Goal: Check status

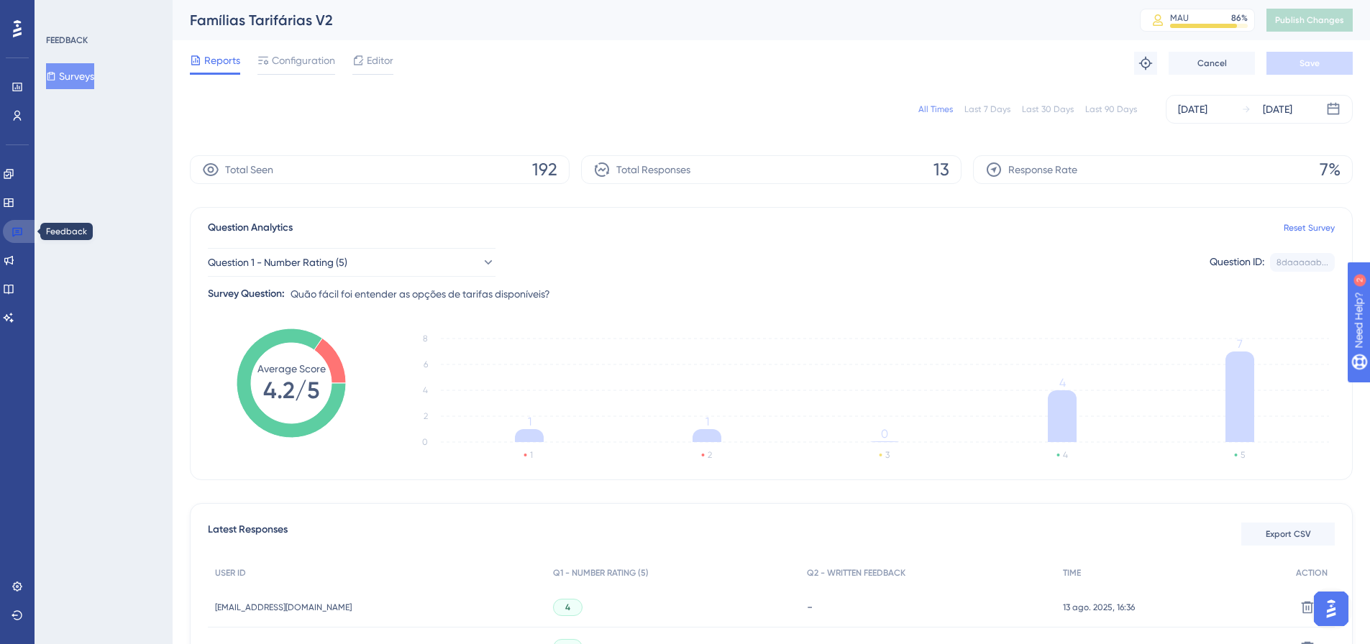
click at [25, 231] on link at bounding box center [20, 231] width 35 height 23
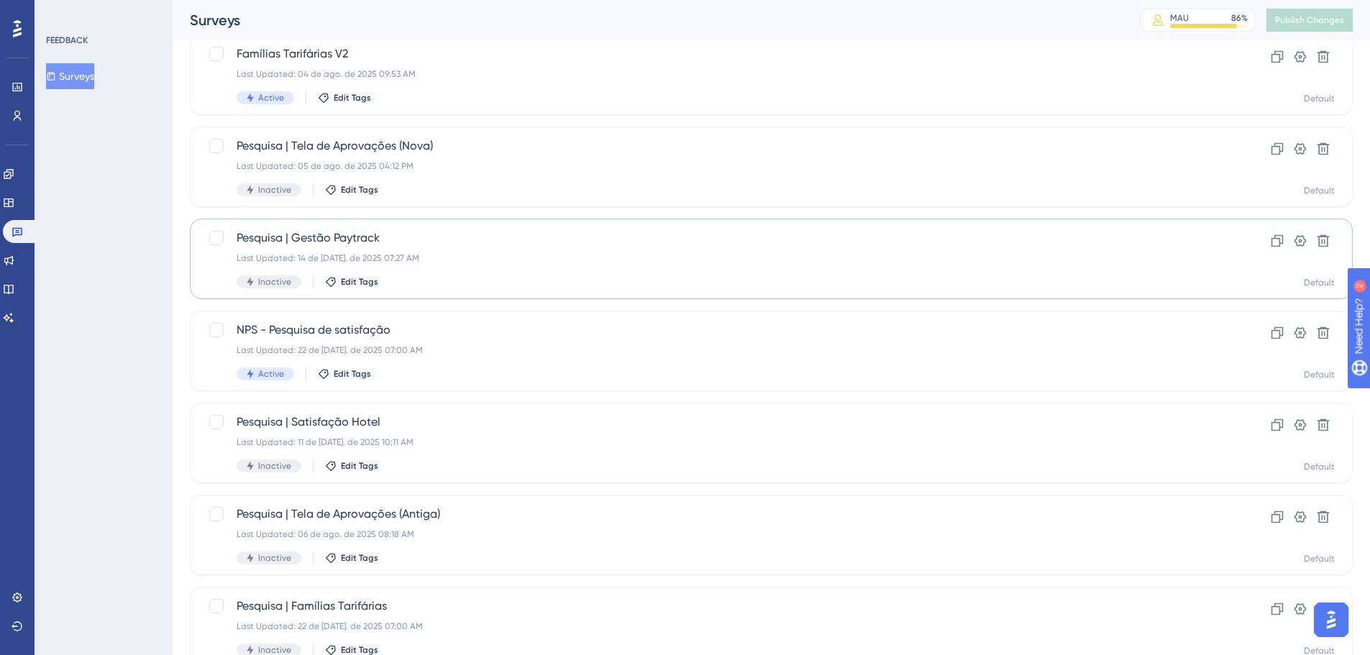
scroll to position [216, 0]
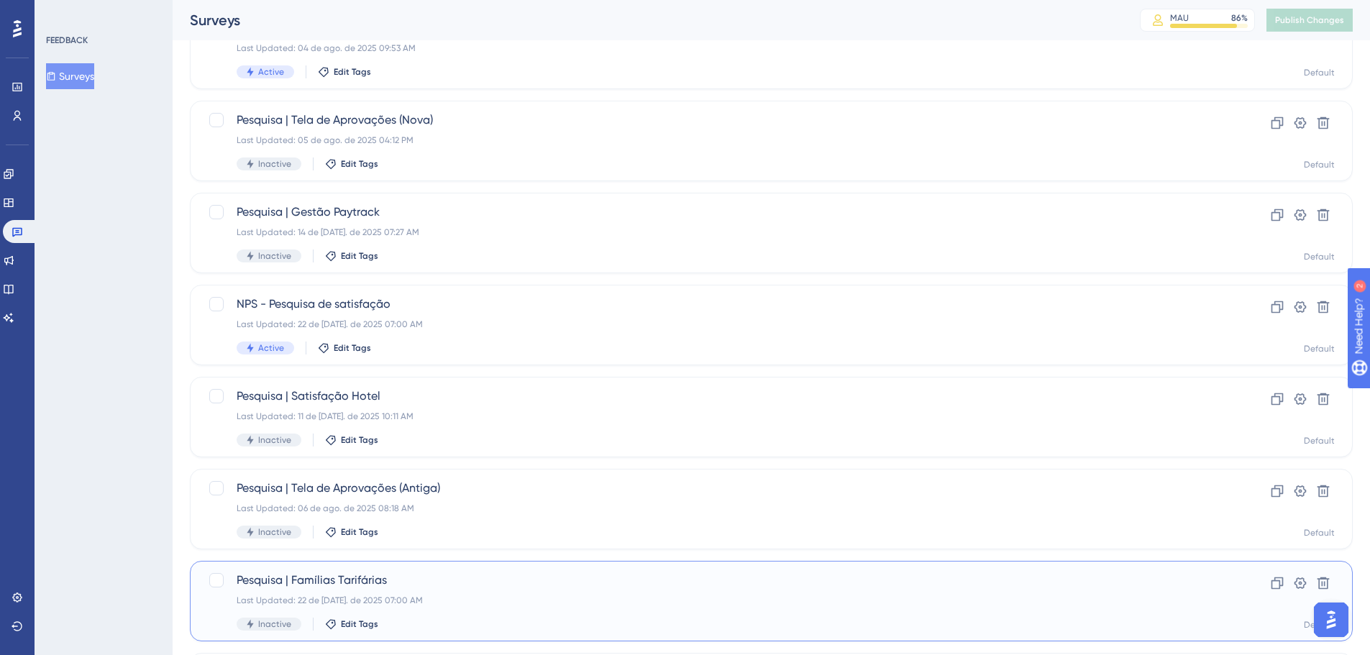
click at [482, 598] on div "Last Updated: 22 de [DATE]. de 2025 07:00 AM" at bounding box center [714, 601] width 954 height 12
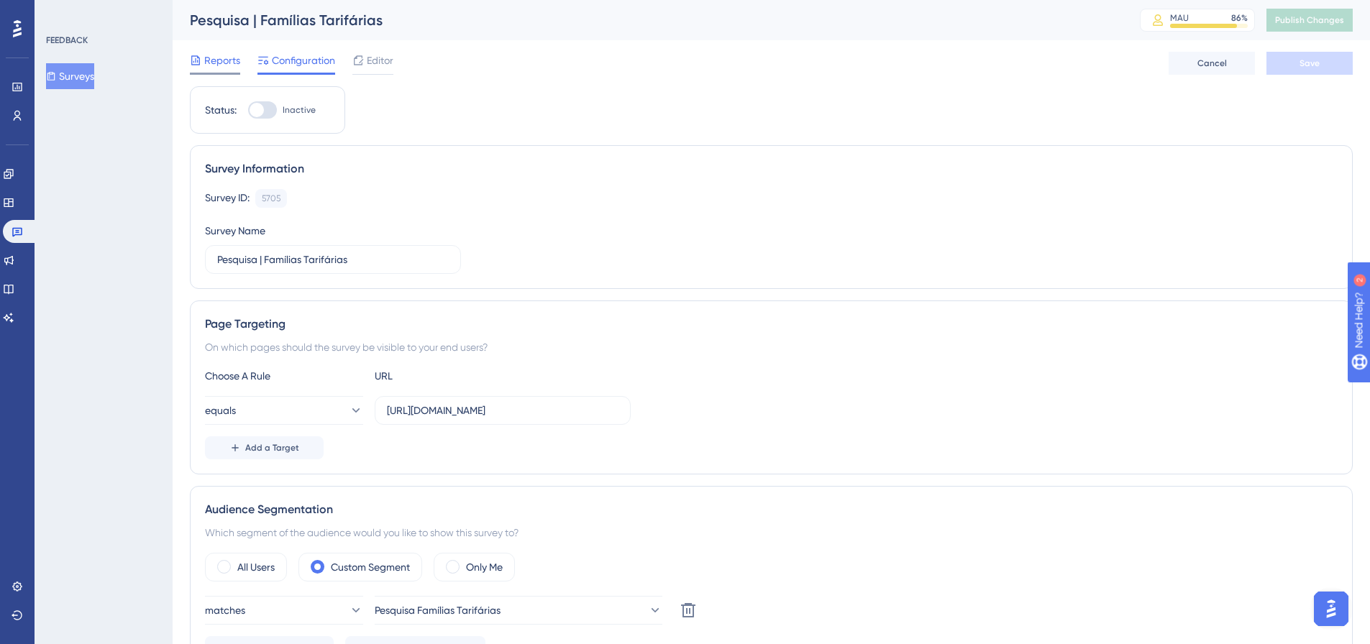
click at [220, 65] on span "Reports" at bounding box center [222, 60] width 36 height 17
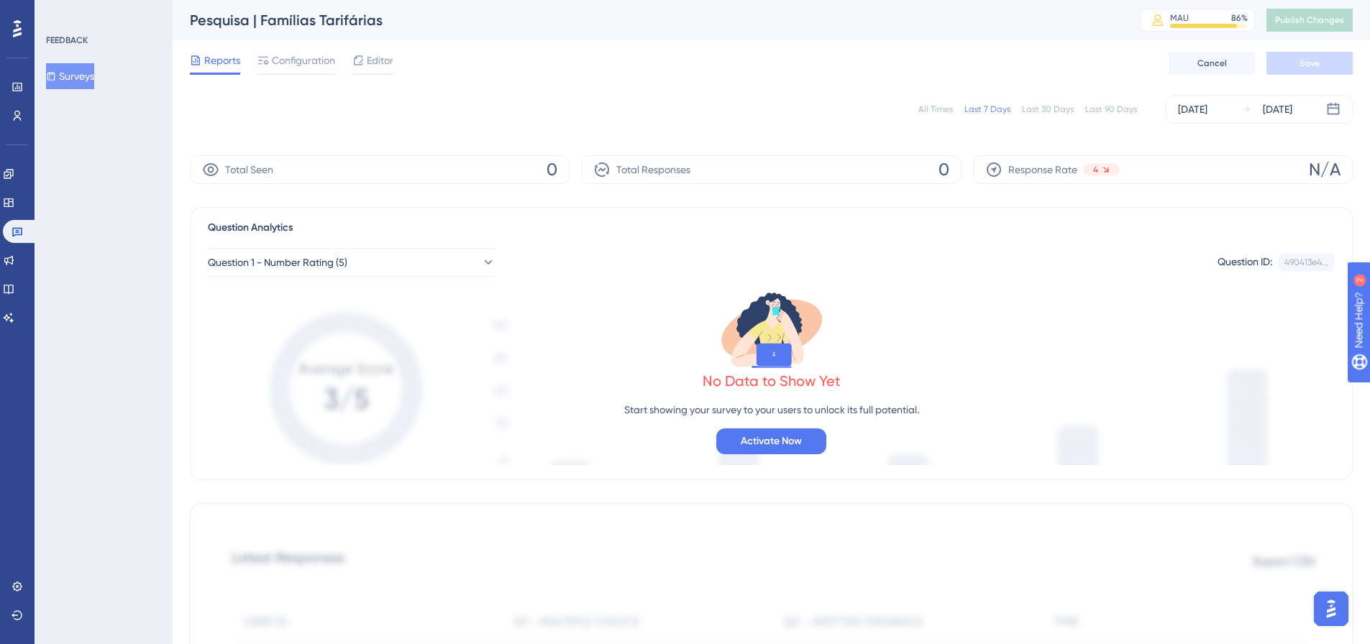
click at [953, 109] on div "All Times" at bounding box center [935, 110] width 35 height 12
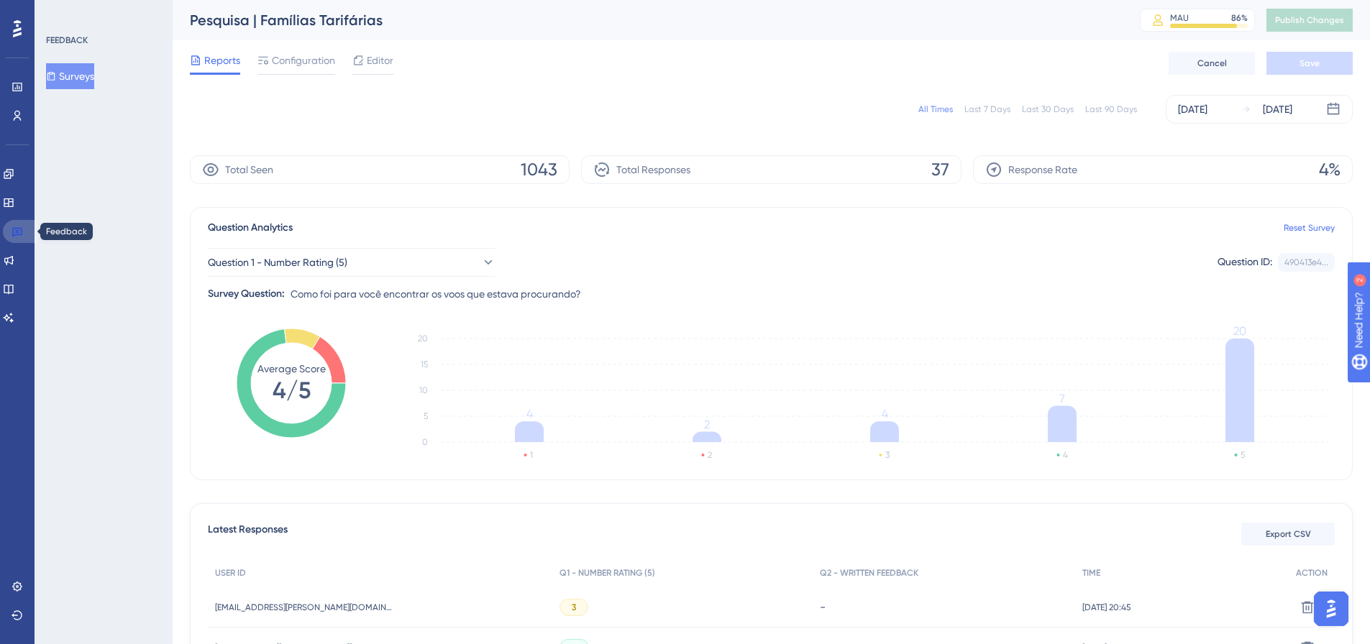
click at [17, 232] on icon at bounding box center [18, 232] width 12 height 12
